Goal: Obtain resource: Obtain resource

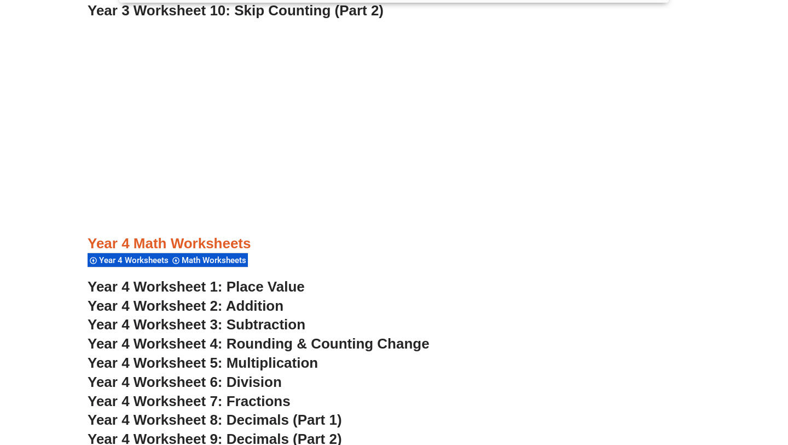
scroll to position [1976, 0]
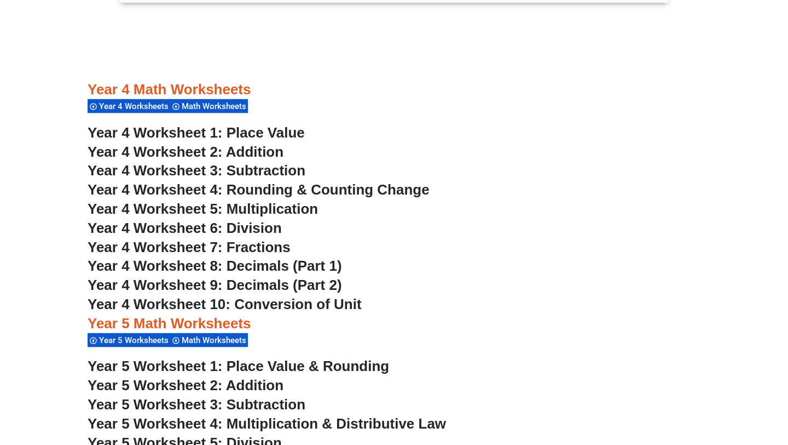
click at [247, 147] on span "Year 4 Worksheet 2: Addition" at bounding box center [186, 151] width 196 height 16
click at [250, 170] on span "Year 4 Worksheet 3: Subtraction" at bounding box center [197, 170] width 218 height 16
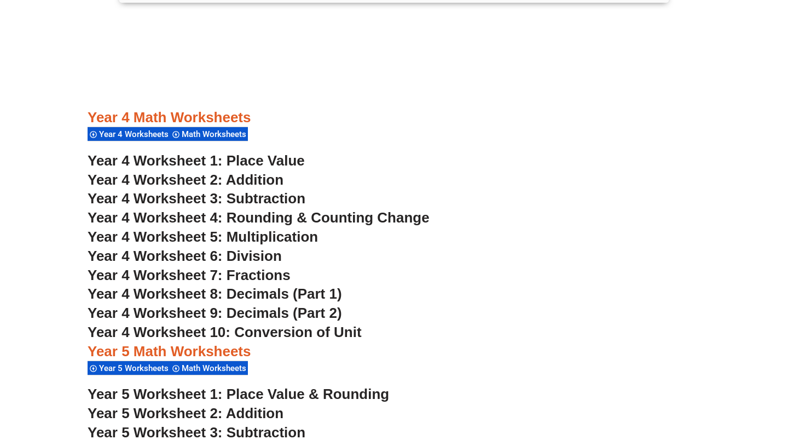
scroll to position [1965, 0]
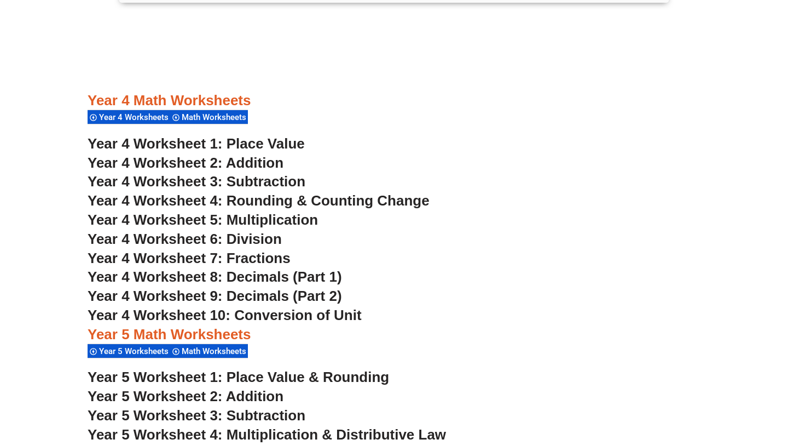
click at [255, 257] on span "Year 4 Worksheet 7: Fractions" at bounding box center [189, 258] width 203 height 16
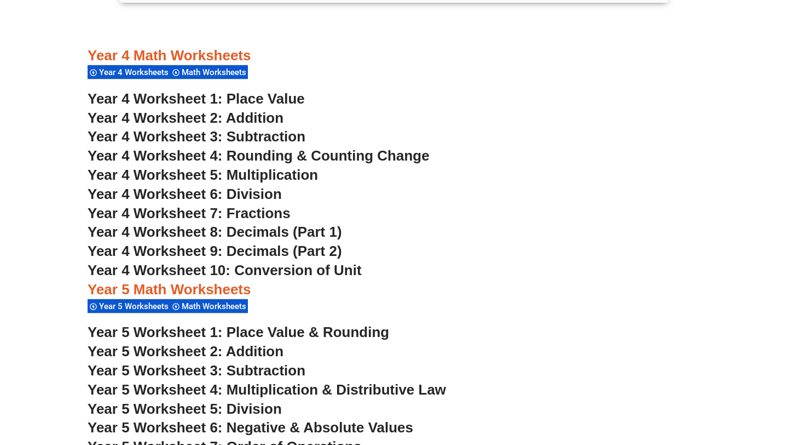
scroll to position [2009, 0]
click at [270, 268] on span "Year 4 Worksheet 10: Conversion of Unit" at bounding box center [225, 270] width 274 height 16
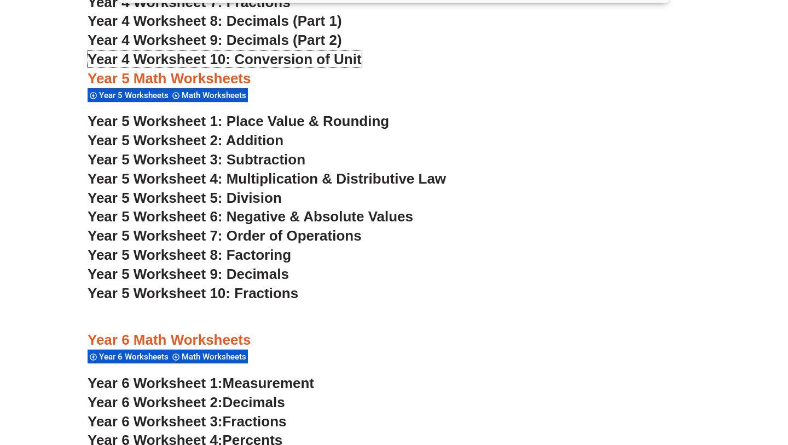
scroll to position [2221, 0]
click at [176, 256] on span "Year 5 Worksheet 8: Factoring" at bounding box center [190, 254] width 204 height 16
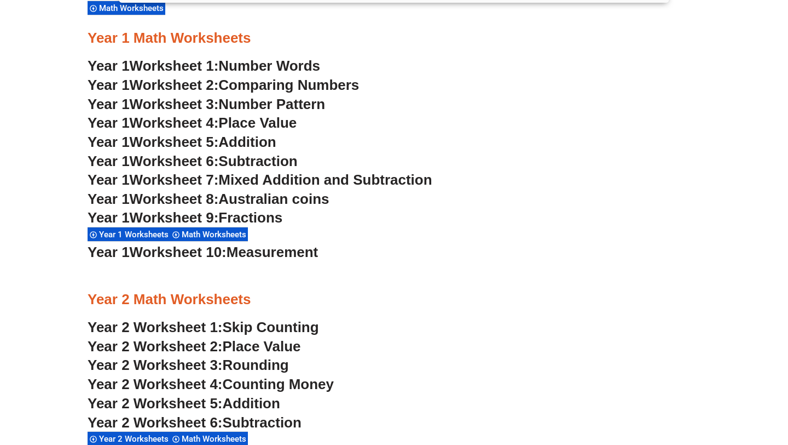
scroll to position [1058, 0]
click at [275, 218] on span "Fractions" at bounding box center [250, 217] width 64 height 16
click at [260, 83] on span "Comparing Numbers" at bounding box center [288, 84] width 141 height 16
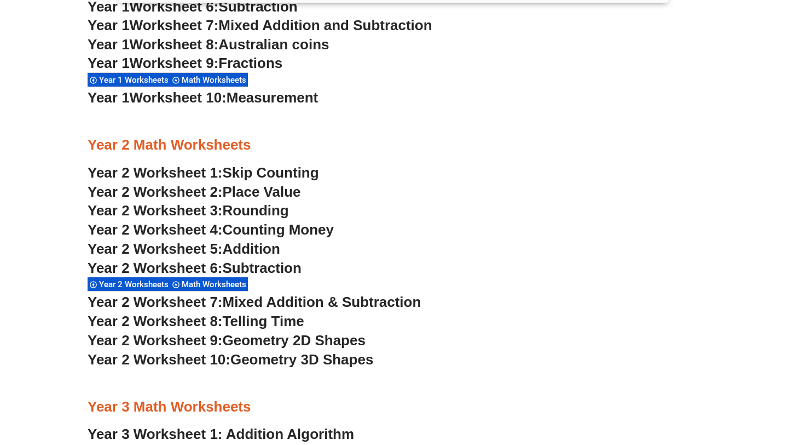
scroll to position [1215, 0]
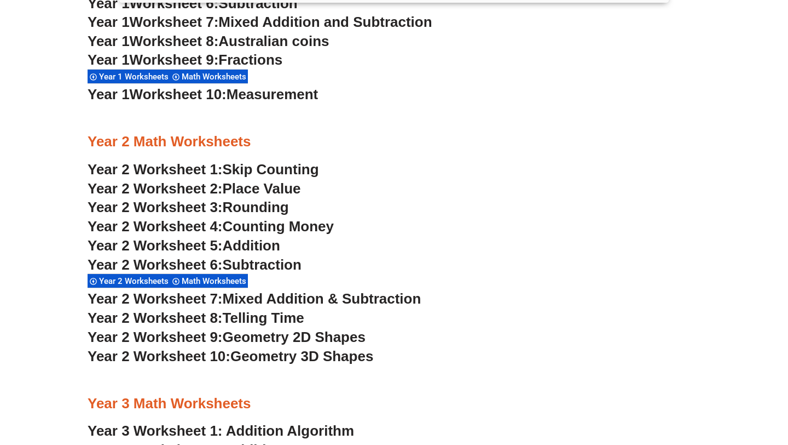
click at [250, 187] on span "Place Value" at bounding box center [262, 188] width 78 height 16
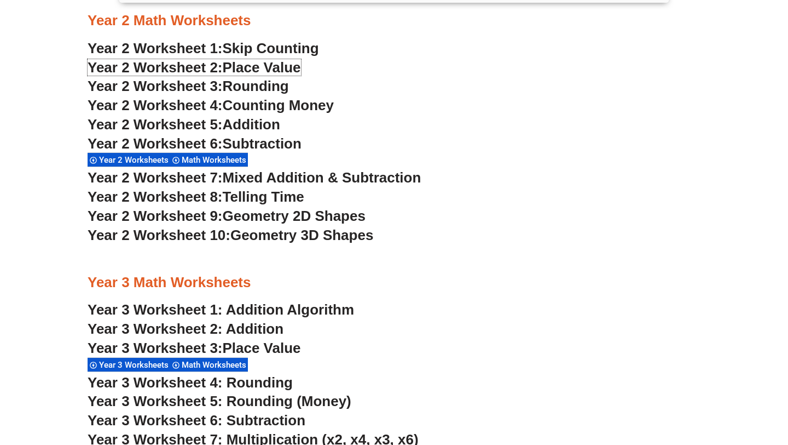
scroll to position [1339, 0]
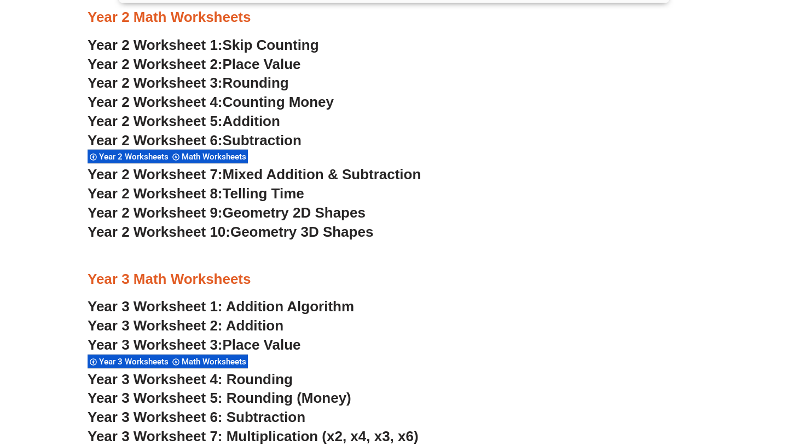
click at [292, 191] on span "Telling Time" at bounding box center [264, 193] width 82 height 16
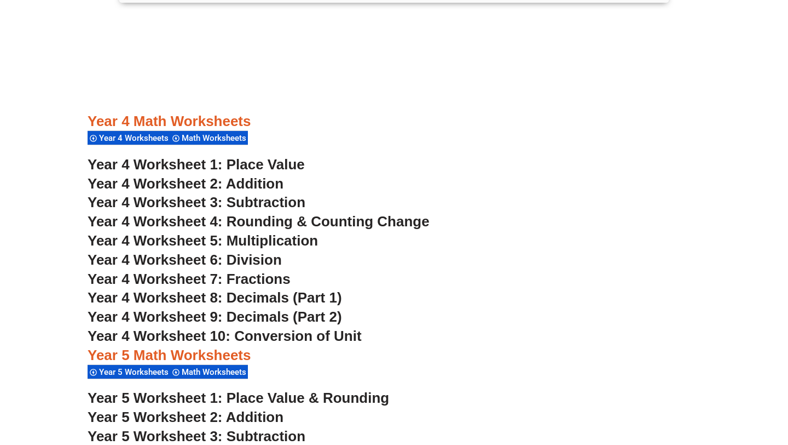
scroll to position [1947, 0]
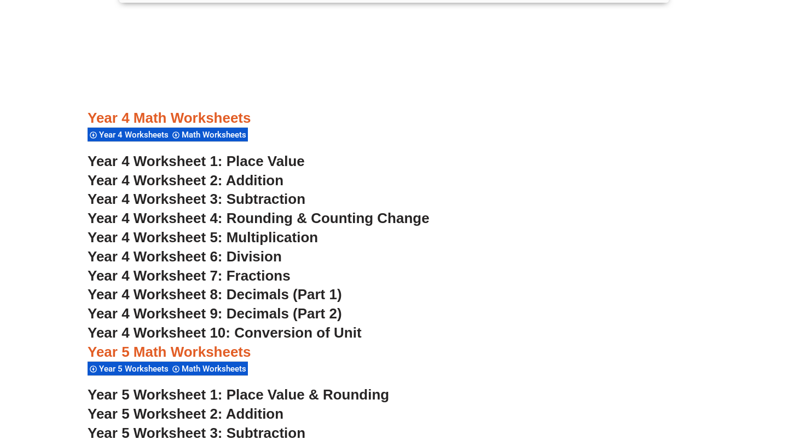
click at [275, 216] on span "Year 4 Worksheet 4: Rounding & Counting Change" at bounding box center [259, 218] width 342 height 16
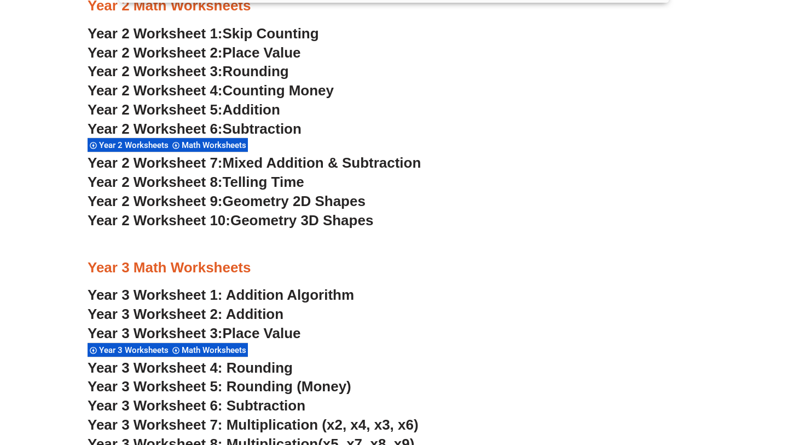
scroll to position [1349, 0]
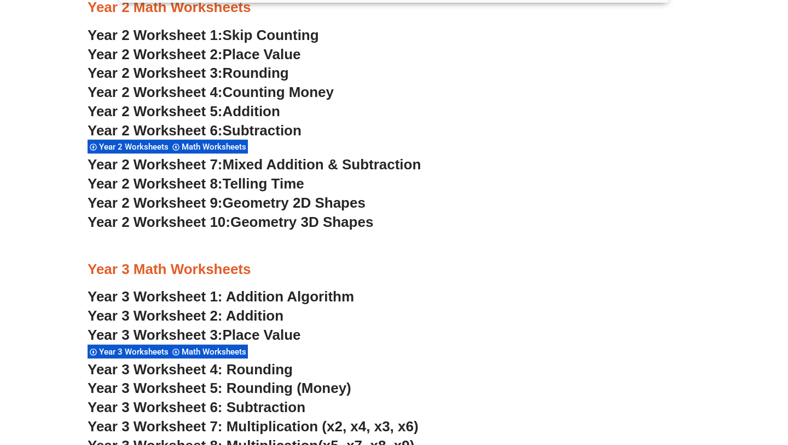
click at [231, 74] on span "Rounding" at bounding box center [256, 73] width 66 height 16
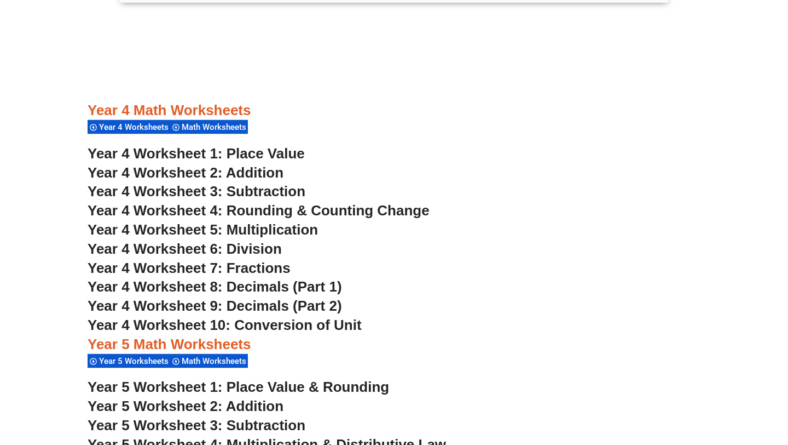
scroll to position [1962, 0]
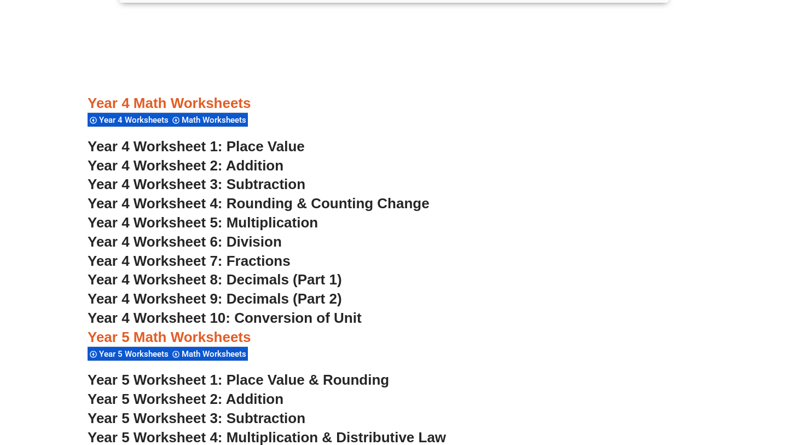
click at [269, 202] on span "Year 4 Worksheet 4: Rounding & Counting Change" at bounding box center [259, 203] width 342 height 16
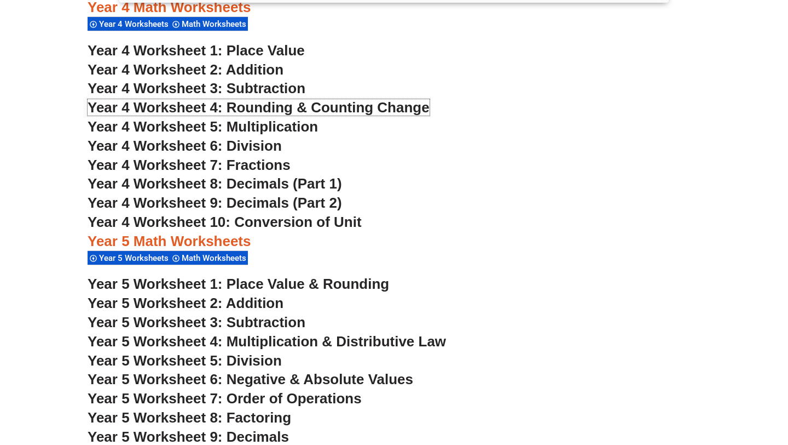
scroll to position [2059, 0]
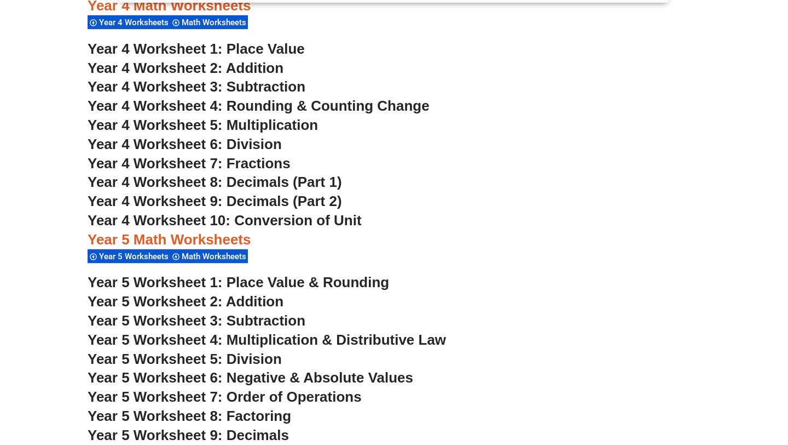
click at [152, 176] on span "Year 4 Worksheet 8: Decimals (Part 1)" at bounding box center [215, 182] width 255 height 16
click at [264, 202] on span "Year 4 Worksheet 9: Decimals (Part 2)" at bounding box center [215, 201] width 255 height 16
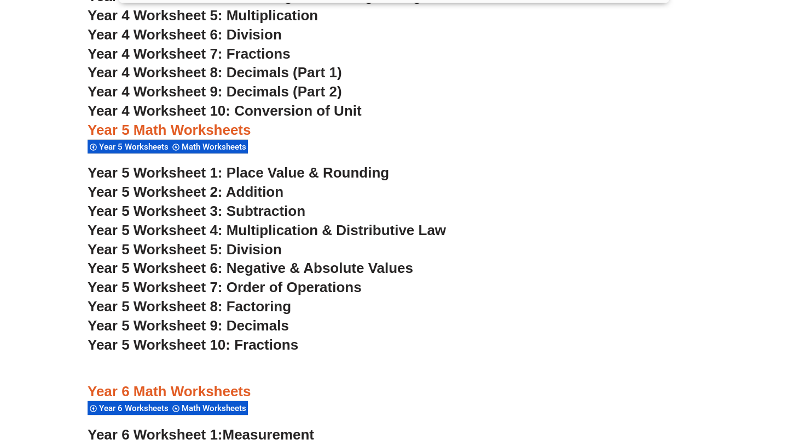
scroll to position [2173, 0]
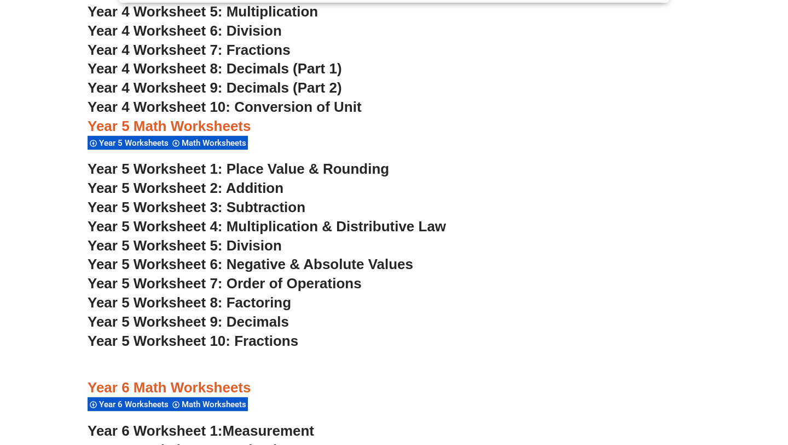
click at [266, 264] on span "Year 5 Worksheet 6: Negative & Absolute Values" at bounding box center [251, 264] width 326 height 16
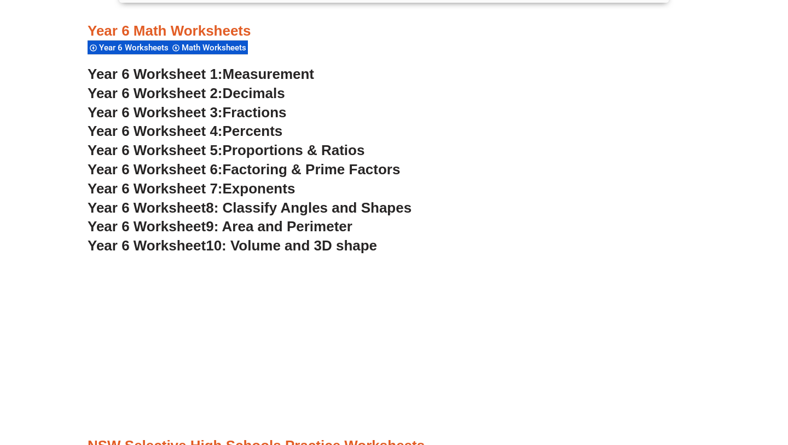
scroll to position [2528, 0]
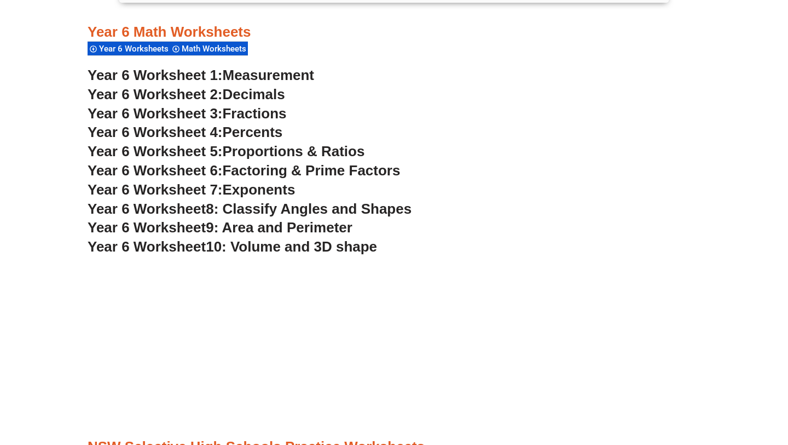
click at [267, 232] on span "9: Area and Perimeter" at bounding box center [279, 227] width 147 height 16
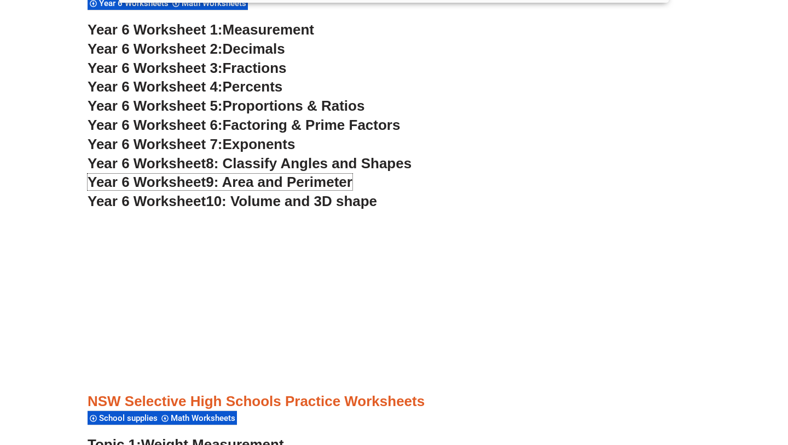
scroll to position [2591, 0]
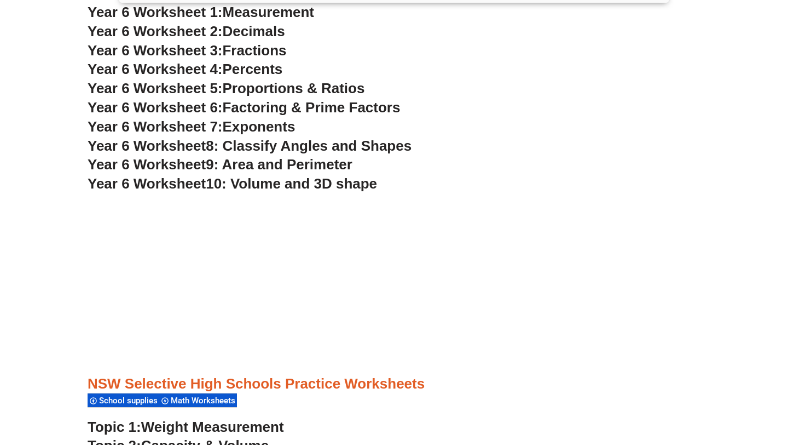
click at [357, 145] on span "8: Classify Angles and Shapes" at bounding box center [309, 145] width 206 height 16
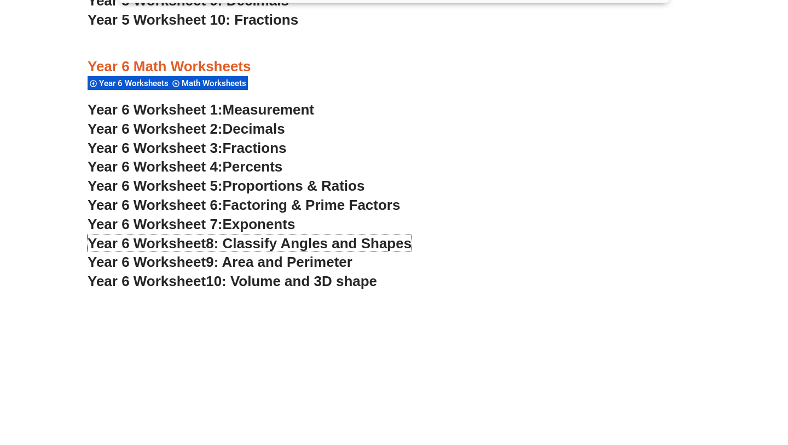
scroll to position [2492, 0]
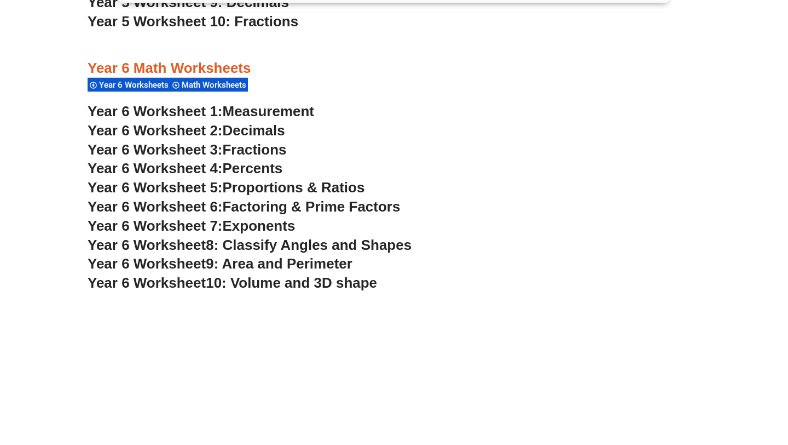
click at [252, 114] on span "Measurement" at bounding box center [269, 111] width 92 height 16
